Goal: Find specific page/section: Find specific page/section

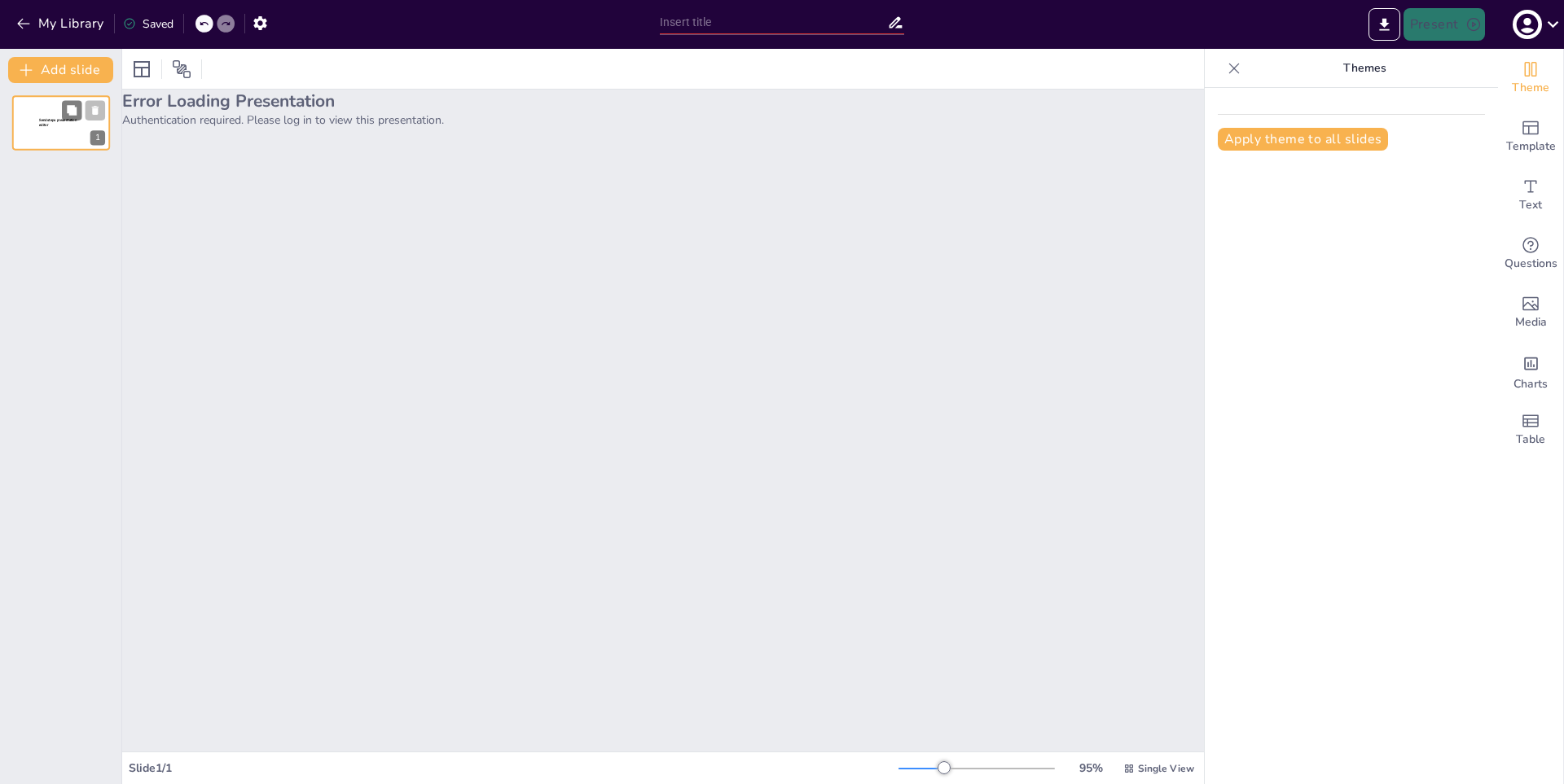
click at [26, 144] on div at bounding box center [61, 123] width 98 height 55
click at [149, 114] on p "Authentication required. Please log in to view this presentation." at bounding box center [663, 120] width 1082 height 16
click at [854, 328] on div "Error Loading Presentation Authentication required. Please log in to view this …" at bounding box center [663, 420] width 1082 height 662
click at [61, 135] on div at bounding box center [61, 123] width 98 height 55
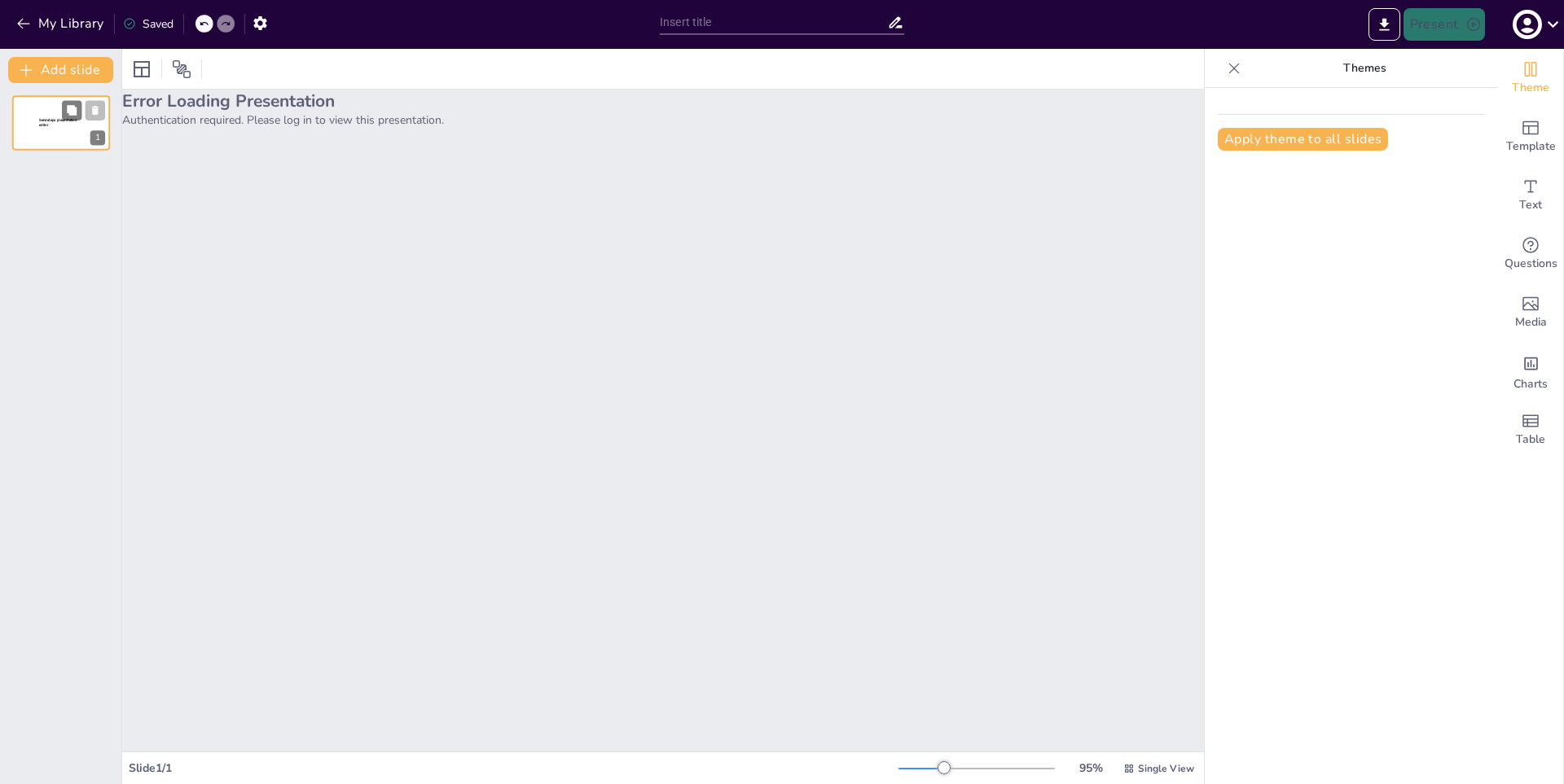
click at [61, 135] on div at bounding box center [61, 123] width 98 height 55
click at [64, 114] on button at bounding box center [72, 110] width 20 height 20
click at [200, 16] on div at bounding box center [205, 24] width 18 height 18
click at [197, 22] on div at bounding box center [205, 24] width 18 height 18
click at [197, 23] on div at bounding box center [205, 24] width 18 height 18
